Goal: Find contact information: Find contact information

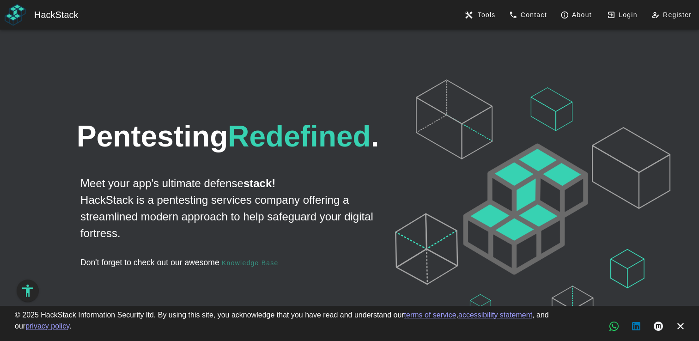
click at [439, 240] on icon at bounding box center [532, 206] width 275 height 254
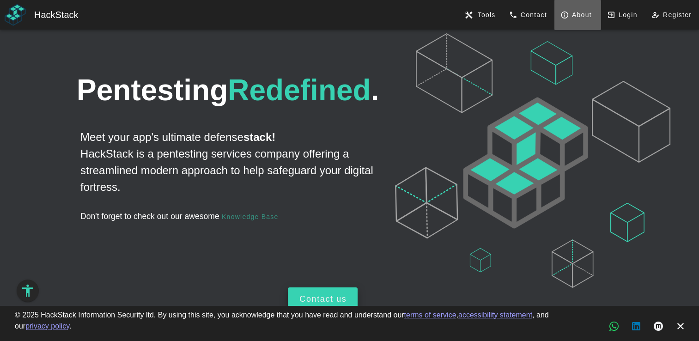
click at [575, 7] on link "About" at bounding box center [577, 15] width 46 height 30
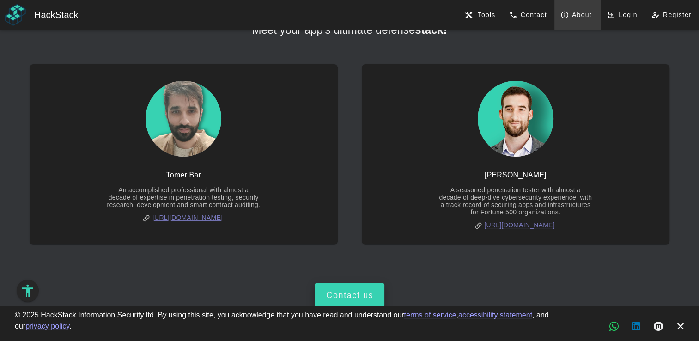
scroll to position [92, 0]
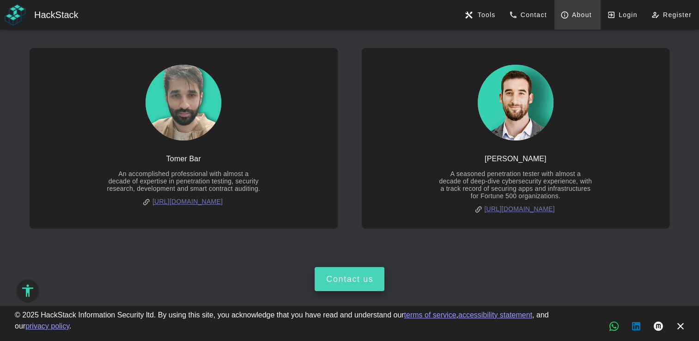
click at [355, 284] on div "Contact us" at bounding box center [350, 279] width 48 height 10
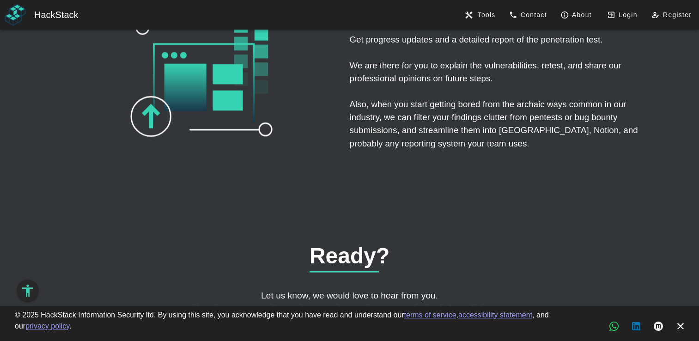
scroll to position [2061, 0]
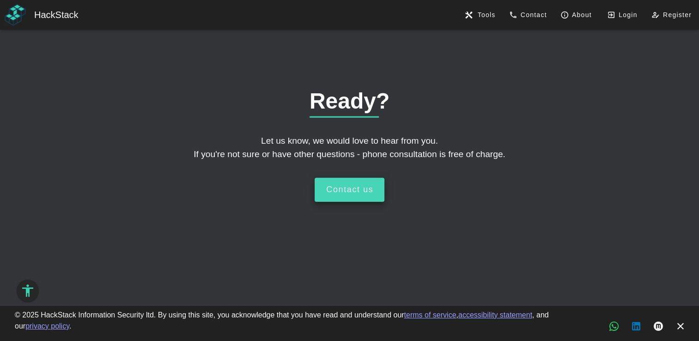
click at [373, 179] on button "Contact us" at bounding box center [350, 190] width 70 height 24
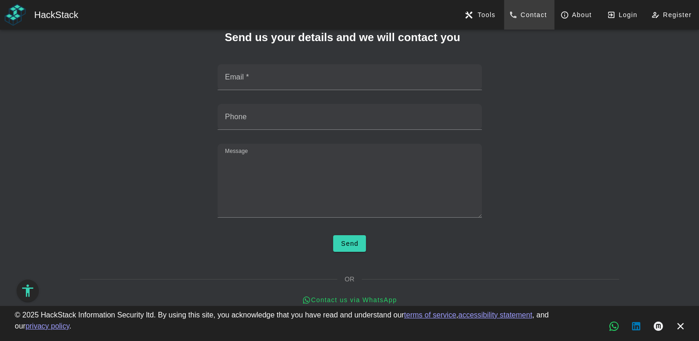
scroll to position [47, 0]
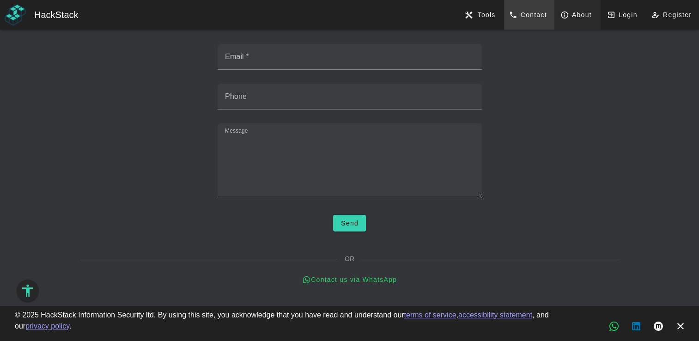
click at [581, 12] on span "About" at bounding box center [577, 15] width 29 height 8
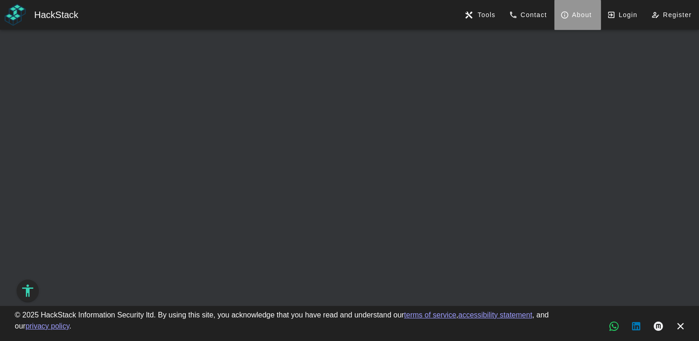
click at [580, 12] on span "About" at bounding box center [577, 15] width 29 height 8
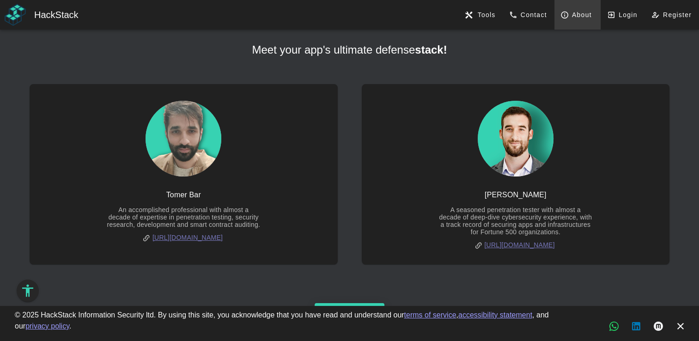
scroll to position [46, 0]
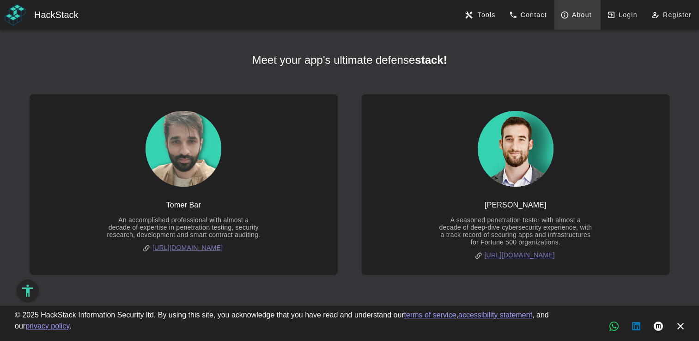
click at [677, 169] on div "[PERSON_NAME] An accomplished professional with almost a decade of expertise in…" at bounding box center [349, 184] width 710 height 191
